Goal: Find specific page/section: Find specific page/section

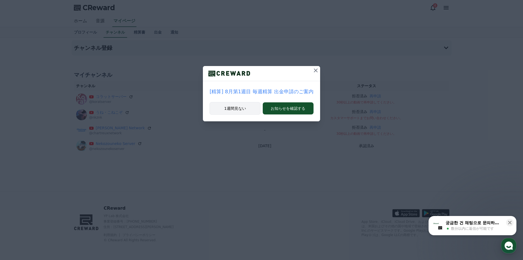
click at [248, 108] on button "1週間見ない" at bounding box center [235, 108] width 51 height 13
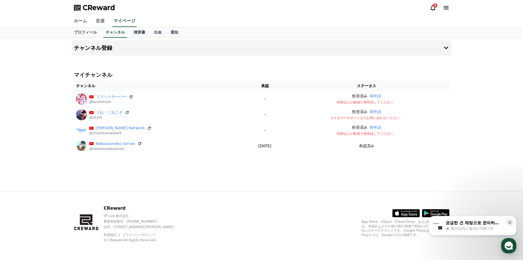
click at [432, 8] on icon at bounding box center [433, 7] width 7 height 7
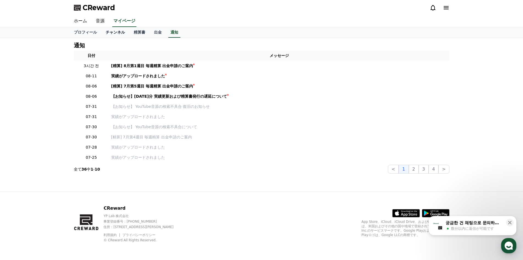
click at [111, 35] on link "チャンネル" at bounding box center [115, 32] width 28 height 10
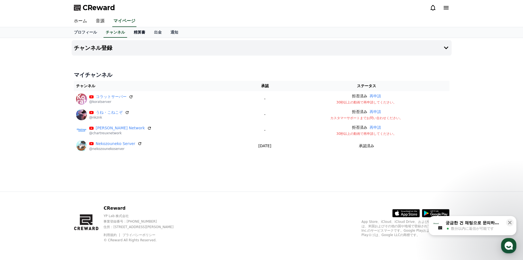
click at [130, 31] on link "精算書" at bounding box center [139, 32] width 20 height 10
